Goal: Task Accomplishment & Management: Use online tool/utility

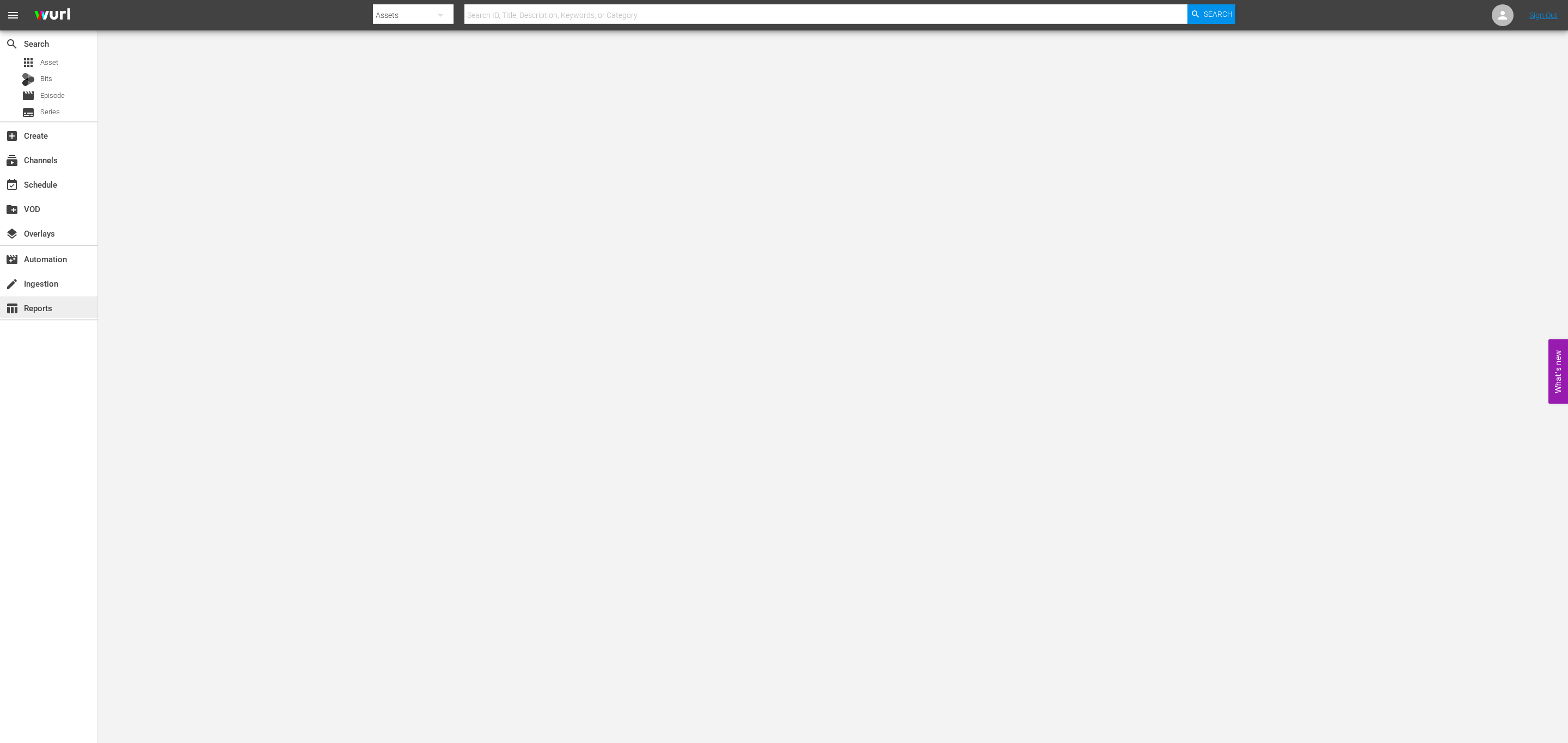
click at [25, 297] on div "table_chart Reports" at bounding box center [49, 308] width 98 height 22
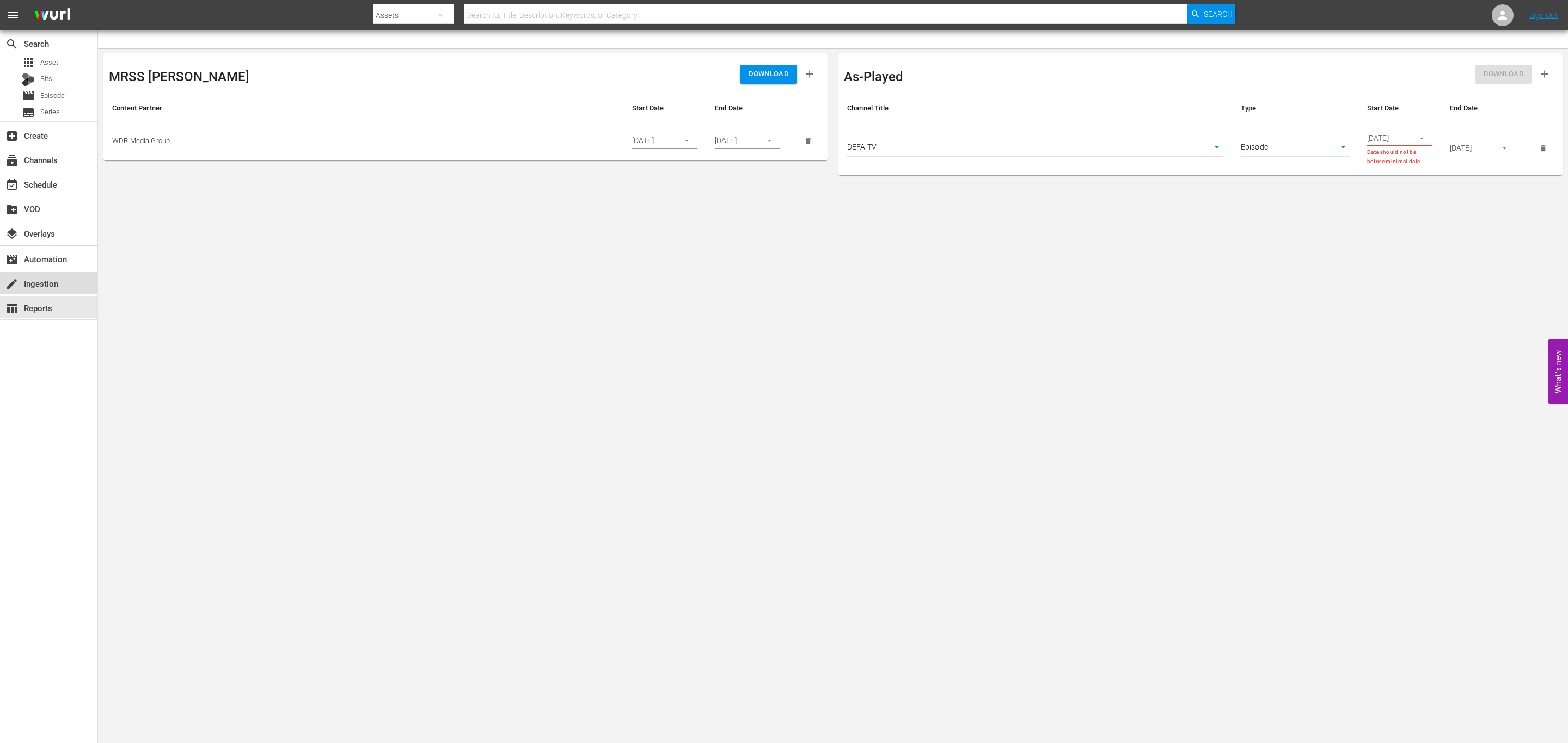
click at [26, 287] on div "create Ingestion" at bounding box center [30, 282] width 61 height 10
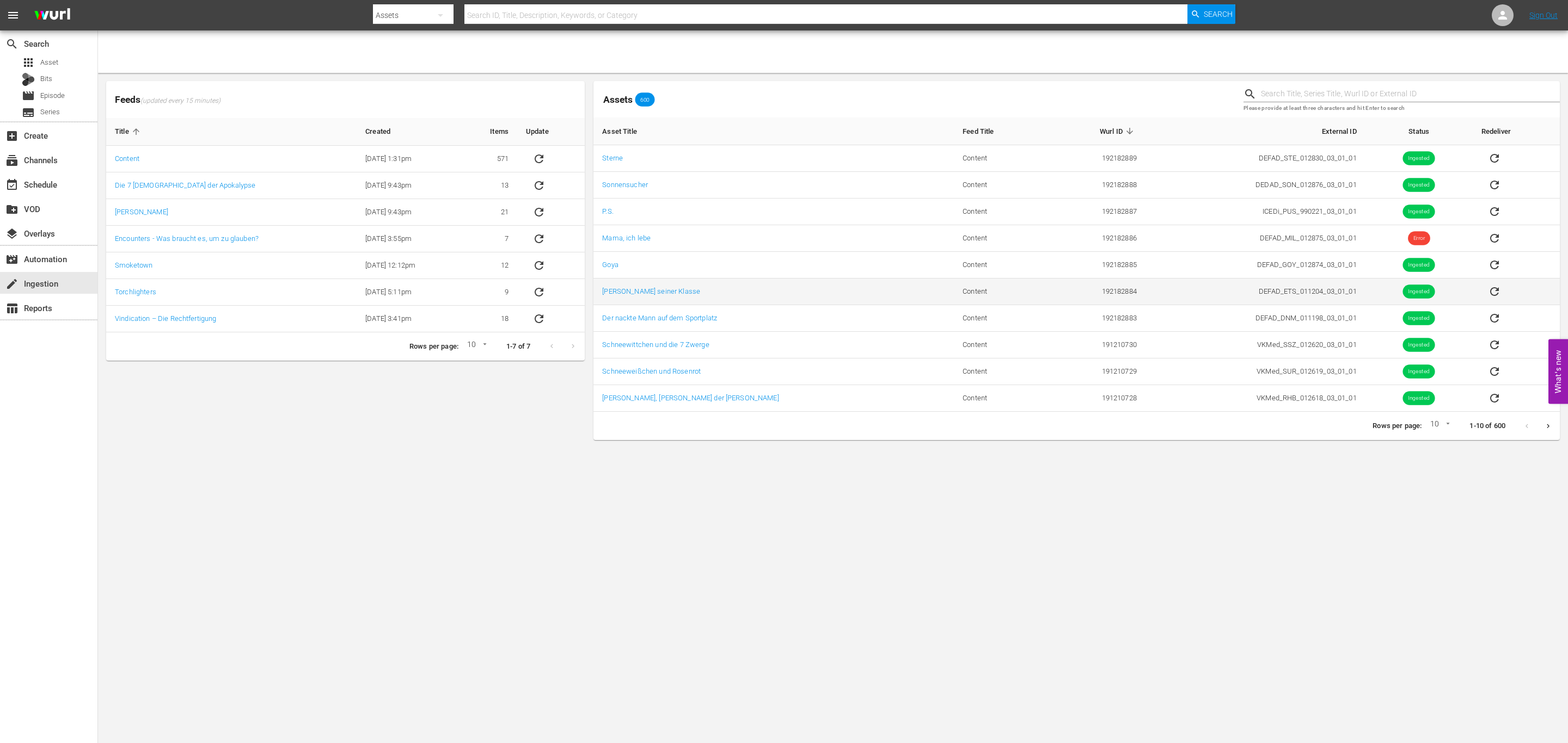
drag, startPoint x: 1034, startPoint y: 572, endPoint x: 1346, endPoint y: 281, distance: 426.6
click at [1041, 568] on body "menu Search By Assets Search ID, Title, Description, Keywords, or Category Sear…" at bounding box center [784, 372] width 1568 height 743
click at [1490, 236] on icon "sticky table" at bounding box center [1494, 238] width 9 height 9
click at [1487, 239] on icon "sticky table" at bounding box center [1493, 238] width 13 height 13
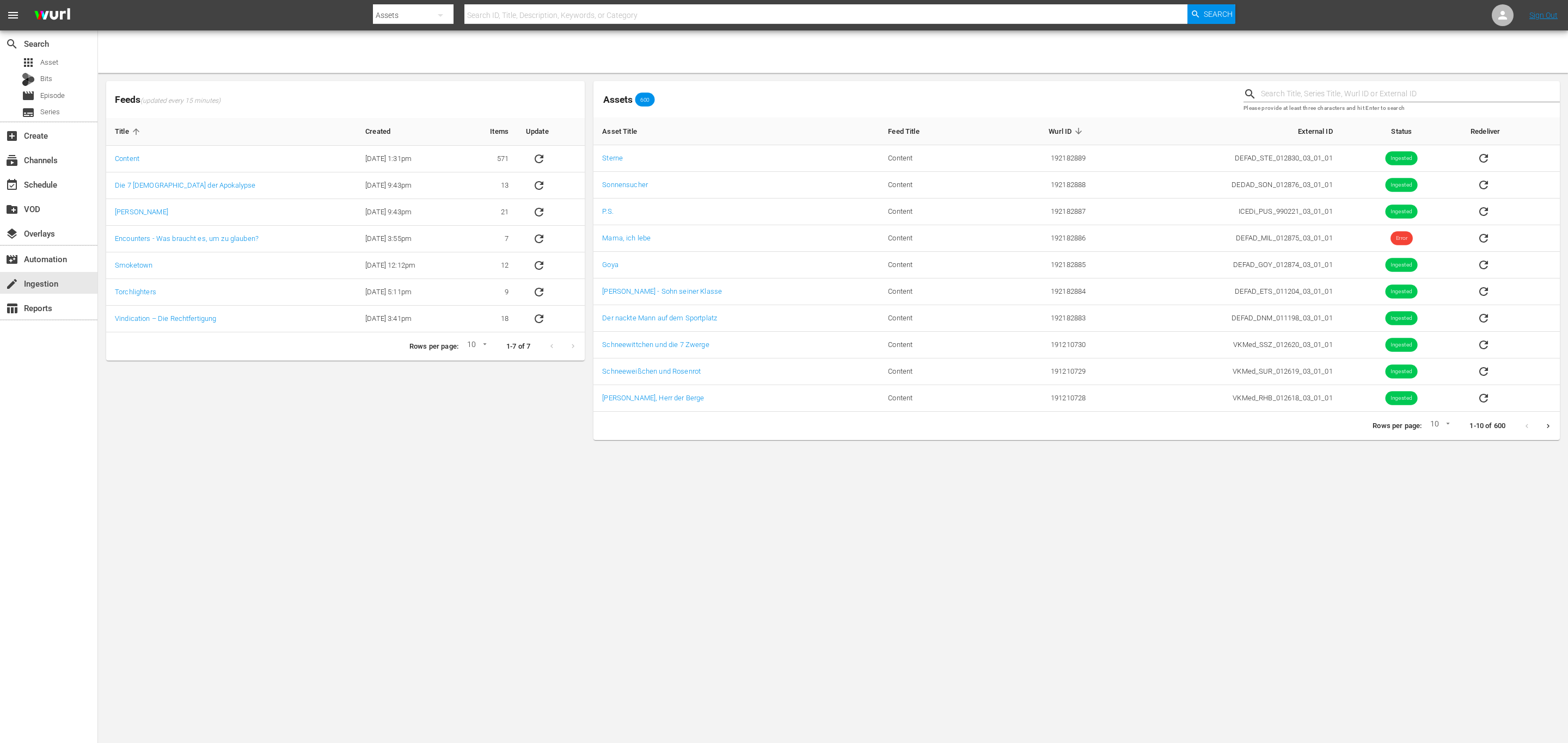
click at [587, 268] on div "Feeds (updated every 15 minutes) Title Created Items Update Content [DATE] 1:31…" at bounding box center [345, 221] width 487 height 289
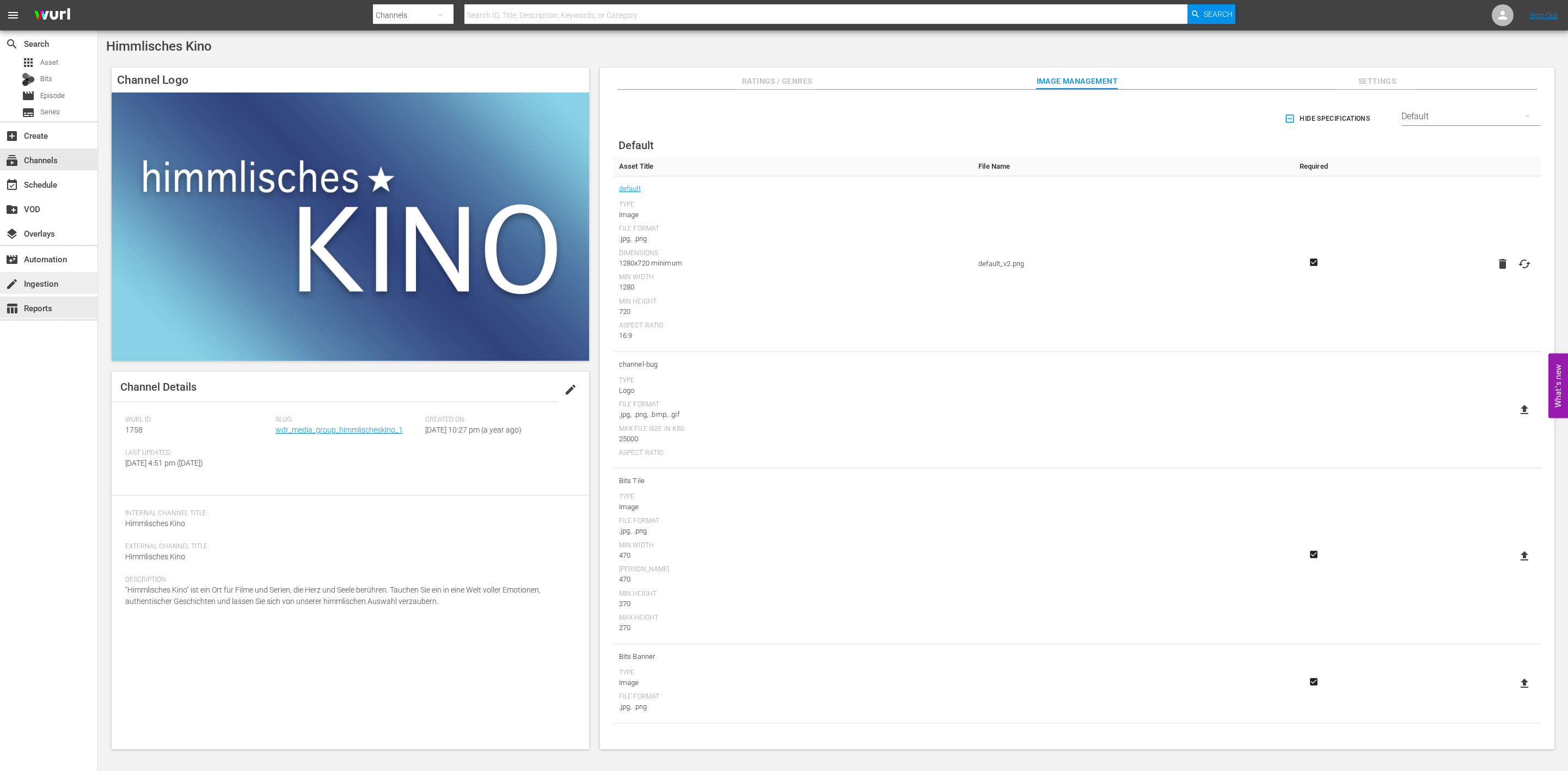
click at [66, 281] on div "create Ingestion" at bounding box center [49, 283] width 98 height 22
